Goal: Navigation & Orientation: Find specific page/section

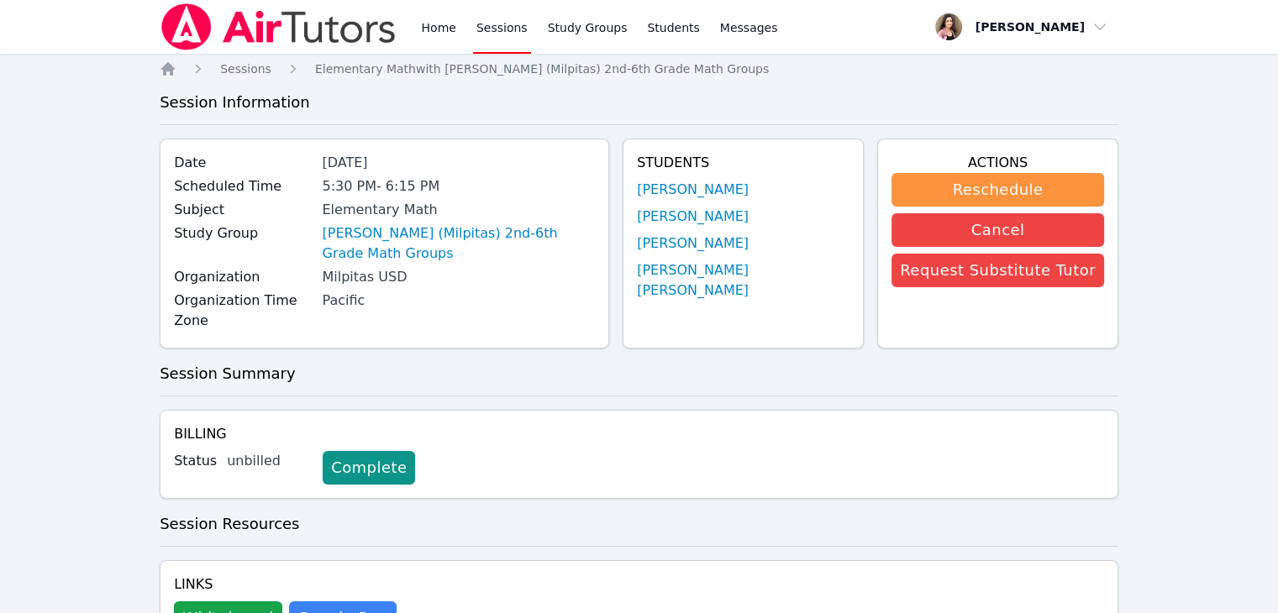
click at [386, 23] on img at bounding box center [279, 26] width 238 height 47
